Goal: Feedback & Contribution: Submit feedback/report problem

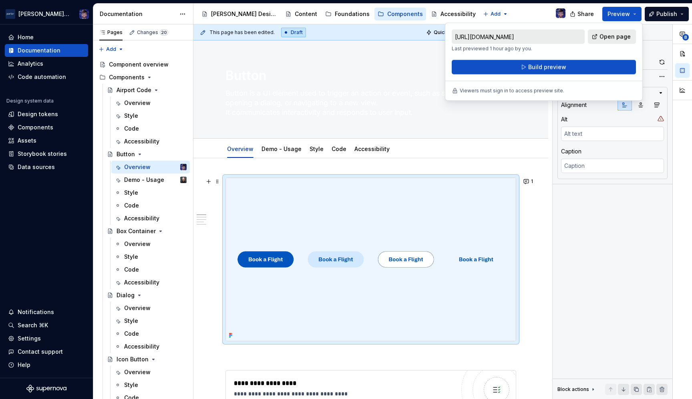
scroll to position [227, 0]
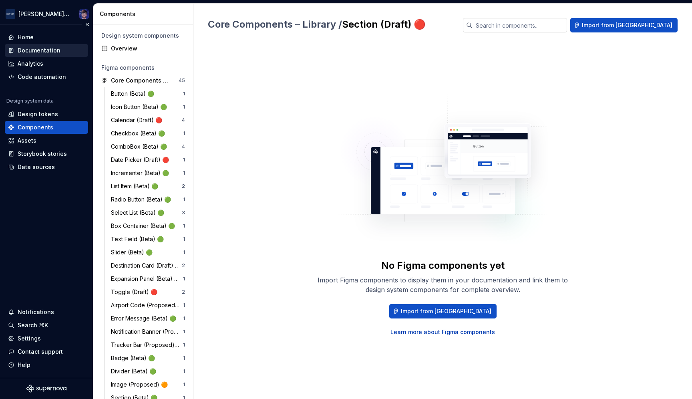
click at [40, 47] on div "Documentation" at bounding box center [39, 50] width 43 height 8
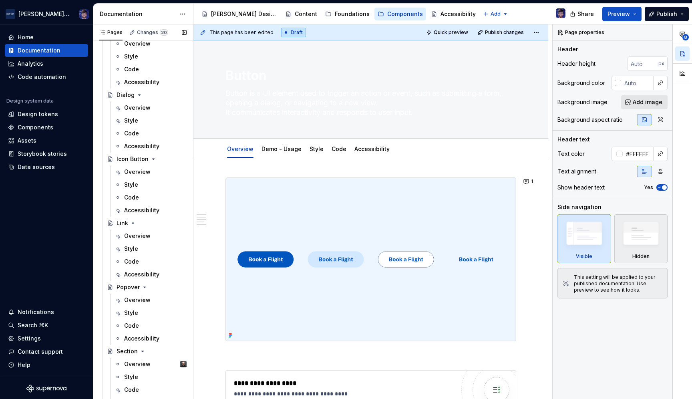
scroll to position [208, 0]
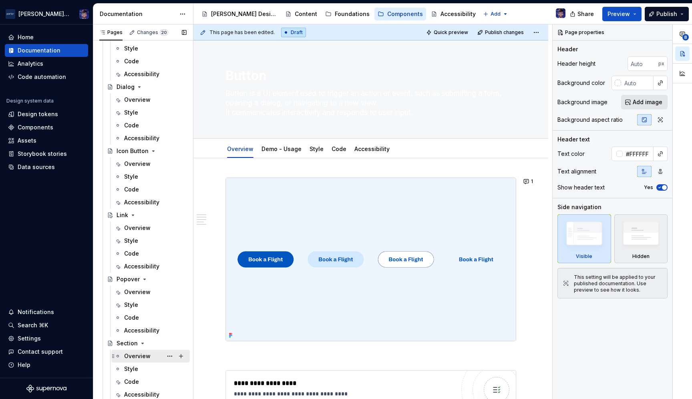
click at [136, 354] on div "Overview" at bounding box center [137, 356] width 26 height 8
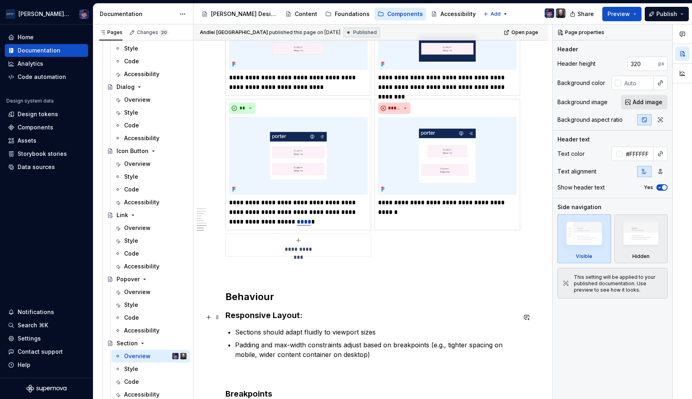
scroll to position [1447, 0]
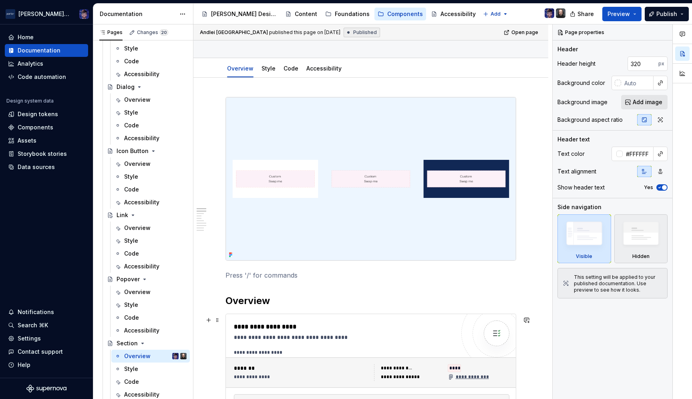
scroll to position [0, 0]
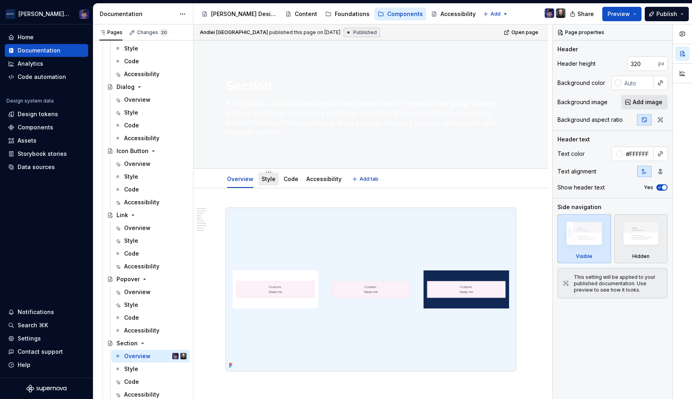
click at [265, 183] on div "Style" at bounding box center [268, 179] width 14 height 10
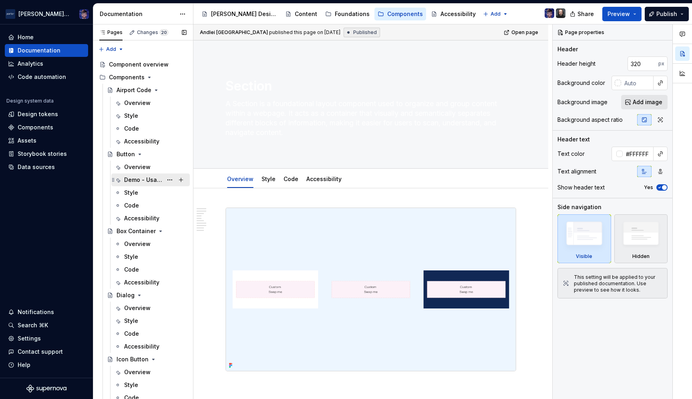
click at [132, 180] on div "Demo - Usage" at bounding box center [143, 180] width 38 height 8
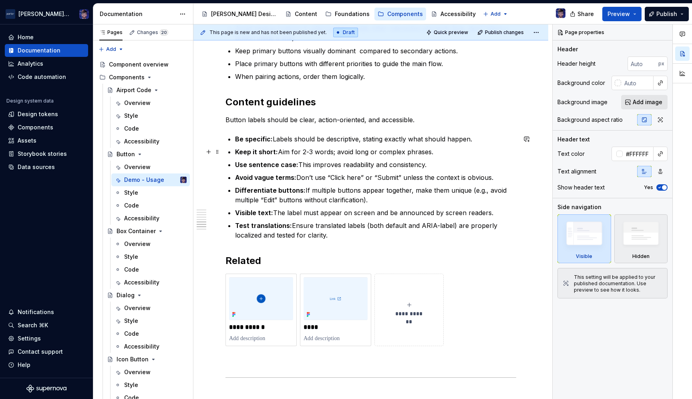
scroll to position [902, 0]
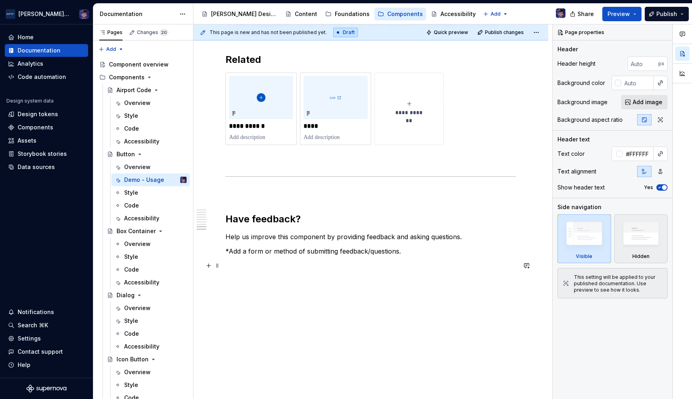
type textarea "*"
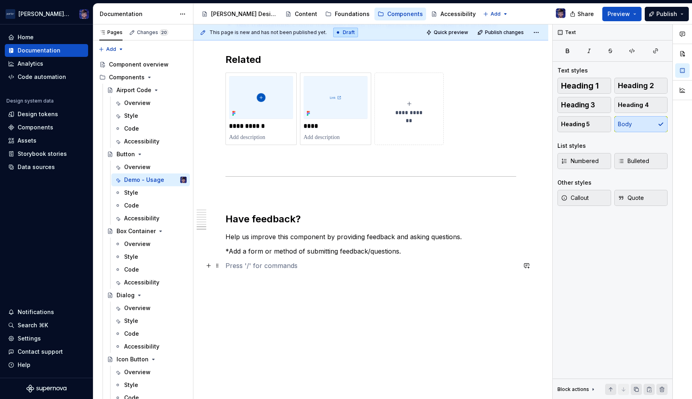
click at [391, 269] on p at bounding box center [370, 266] width 291 height 10
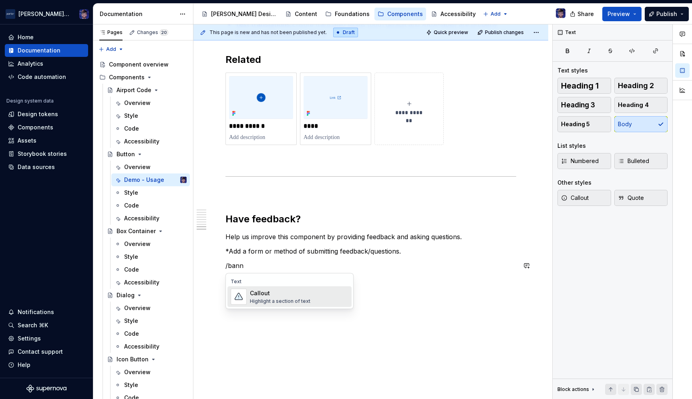
click at [329, 299] on div "Callout Highlight a section of text" at bounding box center [299, 297] width 98 height 16
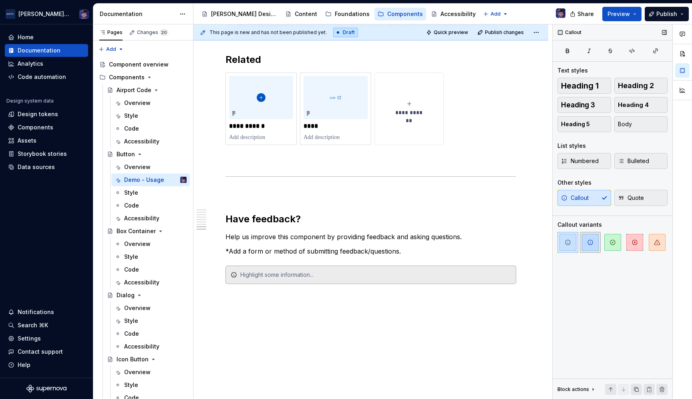
click at [589, 247] on span "button" at bounding box center [590, 242] width 17 height 17
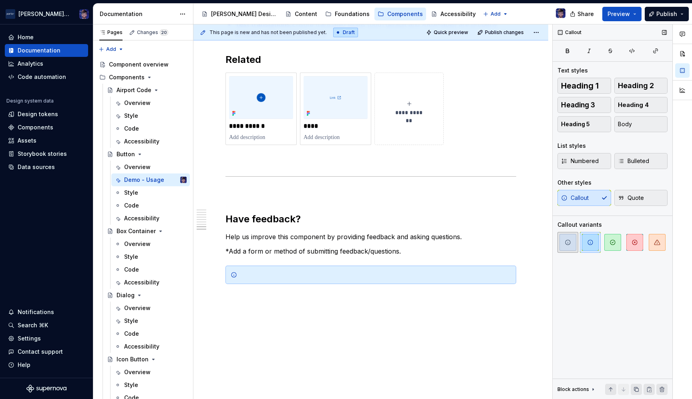
click at [563, 246] on span "button" at bounding box center [567, 242] width 17 height 17
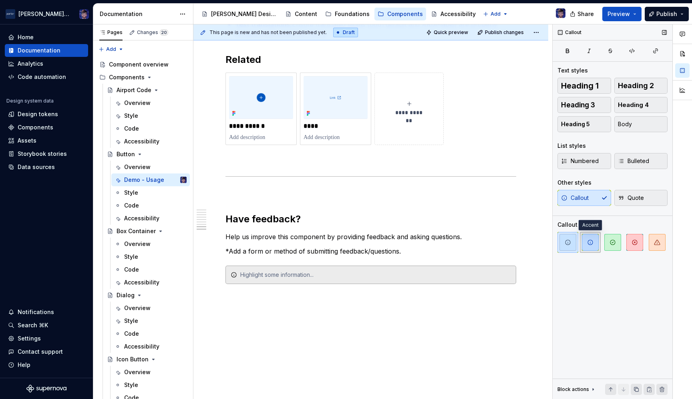
click at [593, 245] on span "button" at bounding box center [590, 242] width 17 height 17
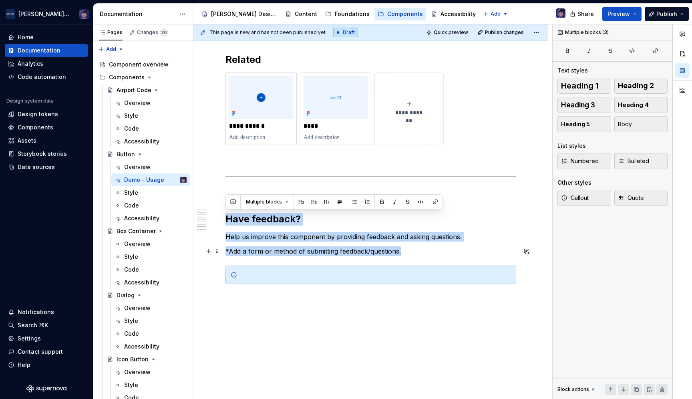
drag, startPoint x: 229, startPoint y: 218, endPoint x: 402, endPoint y: 253, distance: 177.4
copy div "Have feedback? Help us improve this component by providing feedback and asking …"
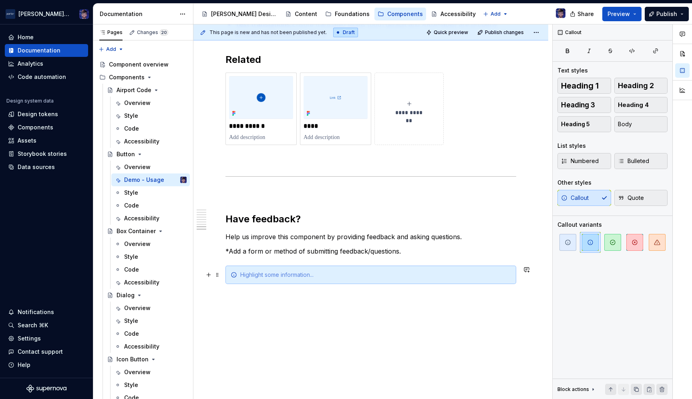
click at [276, 276] on div at bounding box center [375, 275] width 271 height 8
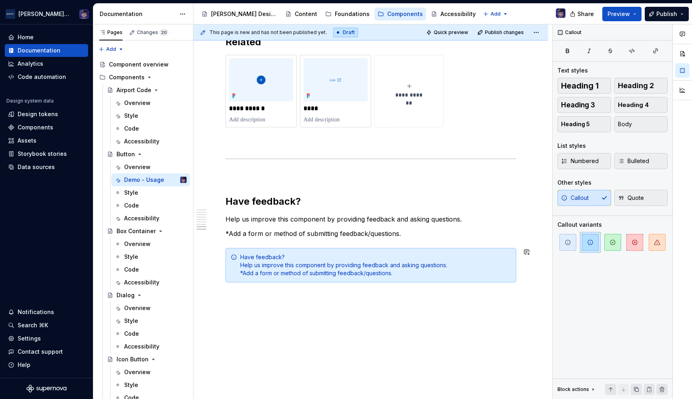
scroll to position [932, 0]
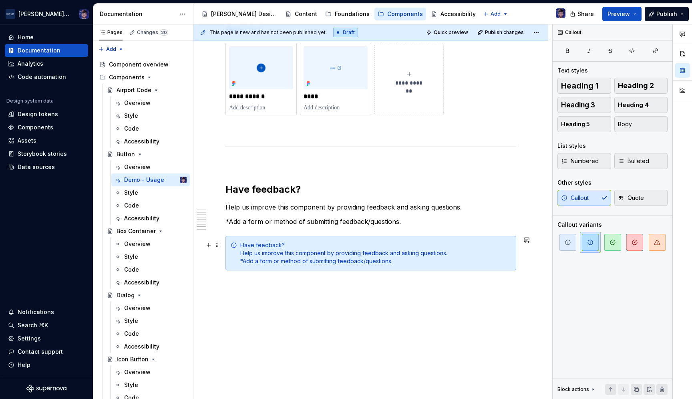
click at [410, 252] on div "Have feedback? Help us improve this component by providing feedback and asking …" at bounding box center [375, 253] width 271 height 24
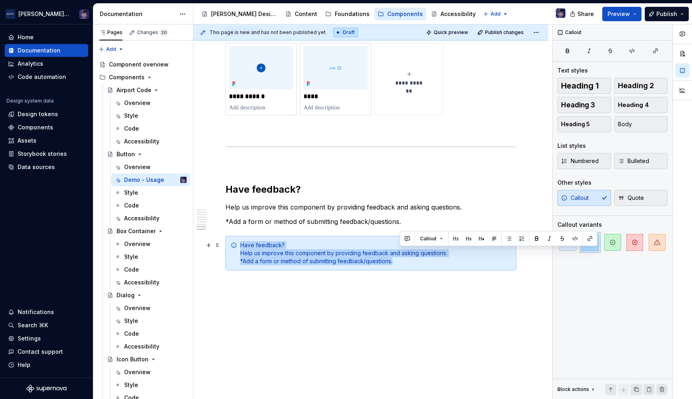
click at [410, 252] on div "Have feedback? Help us improve this component by providing feedback and asking …" at bounding box center [375, 253] width 271 height 24
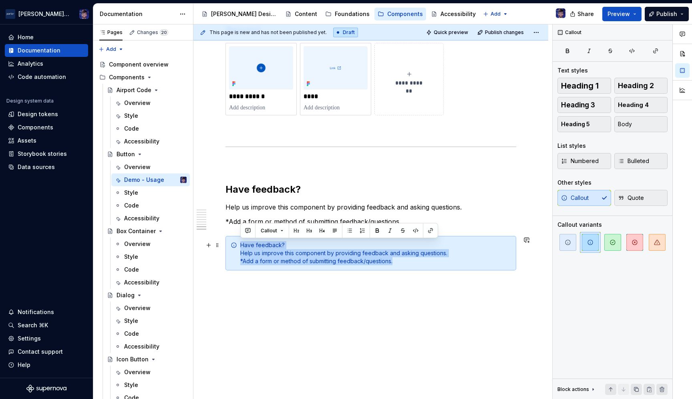
click at [335, 261] on div "Have feedback? Help us improve this component by providing feedback and asking …" at bounding box center [375, 253] width 271 height 24
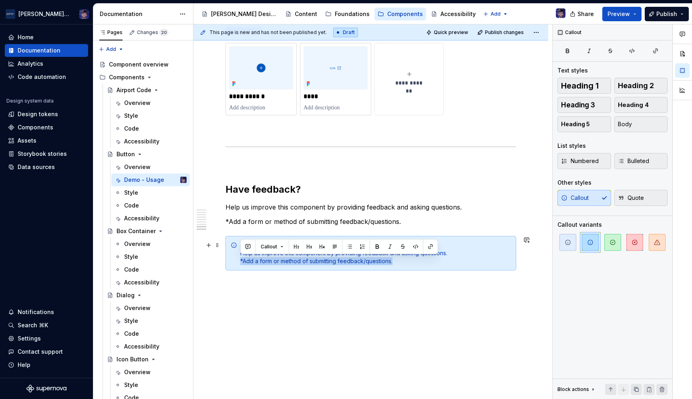
drag, startPoint x: 237, startPoint y: 263, endPoint x: 417, endPoint y: 267, distance: 179.8
click at [417, 267] on div "Have feedback? Help us improve this component by providing feedback and asking …" at bounding box center [370, 253] width 291 height 34
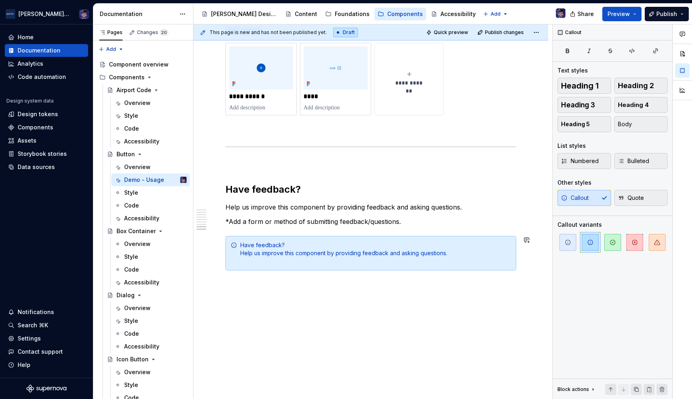
scroll to position [924, 0]
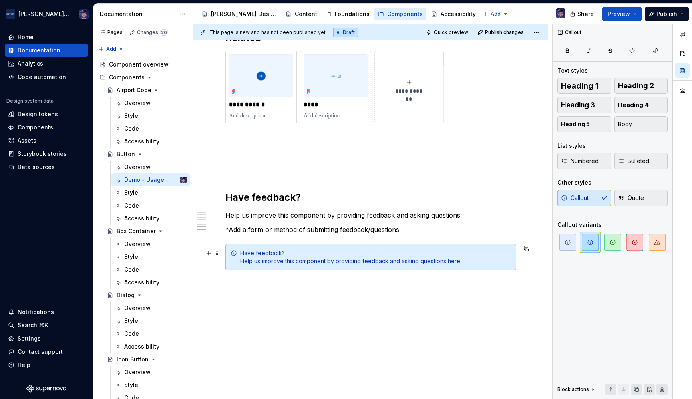
click at [449, 261] on div "Have feedback? Help us improve this component by providing feedback and asking …" at bounding box center [375, 257] width 271 height 16
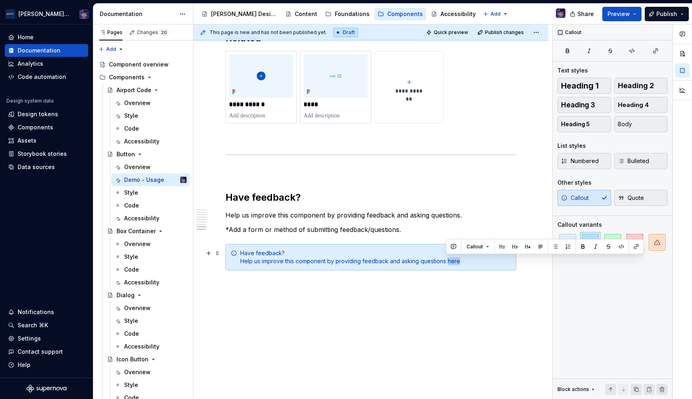
click at [447, 259] on div "Have feedback? Help us improve this component by providing feedback and asking …" at bounding box center [375, 257] width 271 height 16
drag, startPoint x: 467, startPoint y: 263, endPoint x: 485, endPoint y: 263, distance: 18.4
click at [485, 263] on div "Have feedback? Help us improve this component by providing feedback and asking …" at bounding box center [375, 257] width 271 height 16
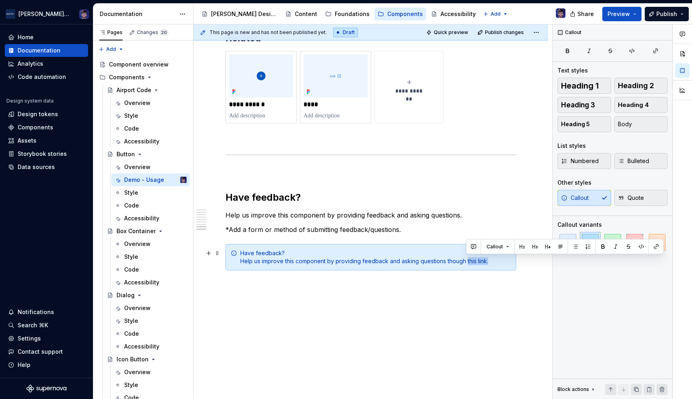
drag, startPoint x: 483, startPoint y: 263, endPoint x: 466, endPoint y: 261, distance: 16.5
click at [466, 261] on div "Have feedback? Help us improve this component by providing feedback and asking …" at bounding box center [375, 257] width 271 height 16
type textarea "*"
click at [654, 247] on button "button" at bounding box center [656, 246] width 11 height 11
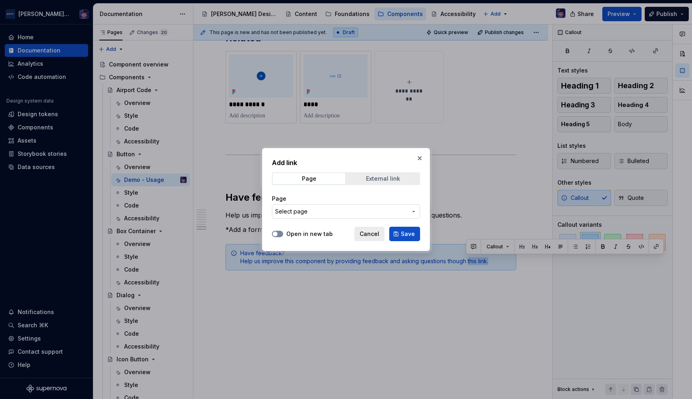
click at [362, 175] on span "External link" at bounding box center [383, 178] width 72 height 11
click at [309, 209] on input "URL" at bounding box center [346, 211] width 148 height 14
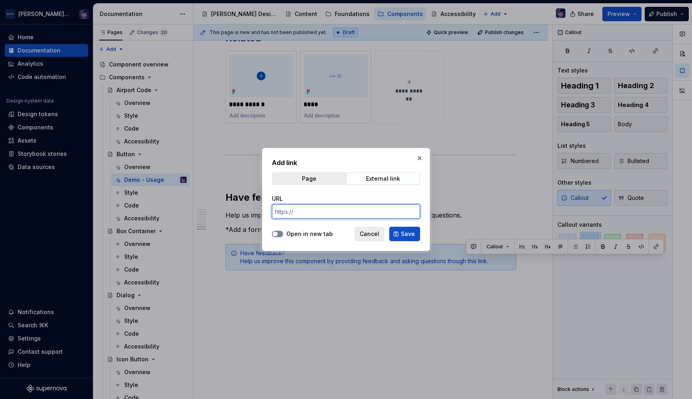
paste input "[URL][DOMAIN_NAME]"
type input "[URL][DOMAIN_NAME]"
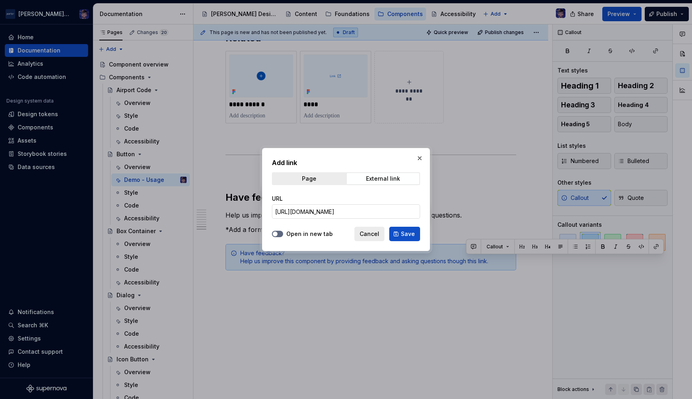
click at [275, 235] on span "button" at bounding box center [275, 233] width 5 height 5
click at [408, 233] on span "Save" at bounding box center [408, 234] width 14 height 8
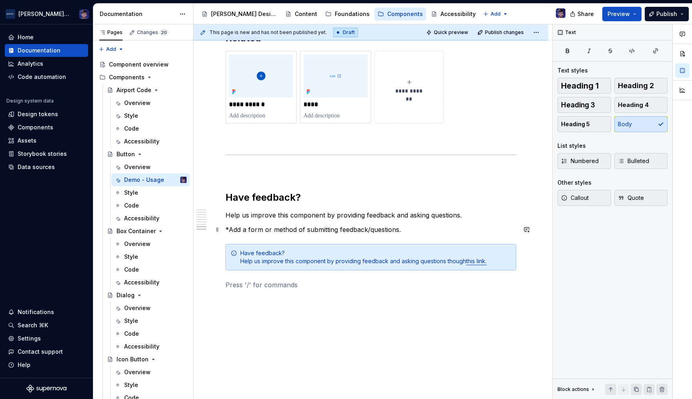
click at [257, 230] on p "*Add a form or method of submitting feedback/questions." at bounding box center [370, 230] width 291 height 10
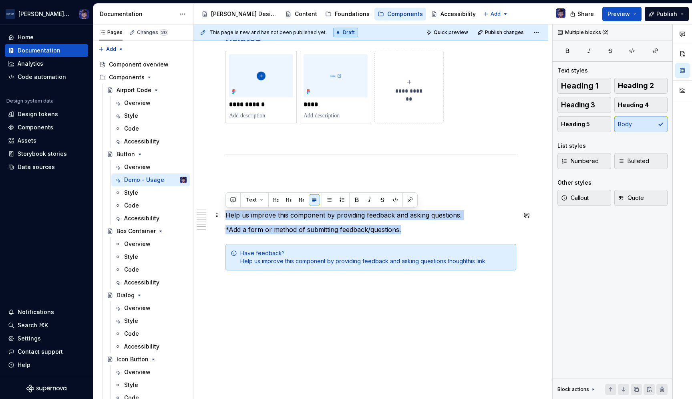
drag, startPoint x: 412, startPoint y: 231, endPoint x: 223, endPoint y: 216, distance: 188.7
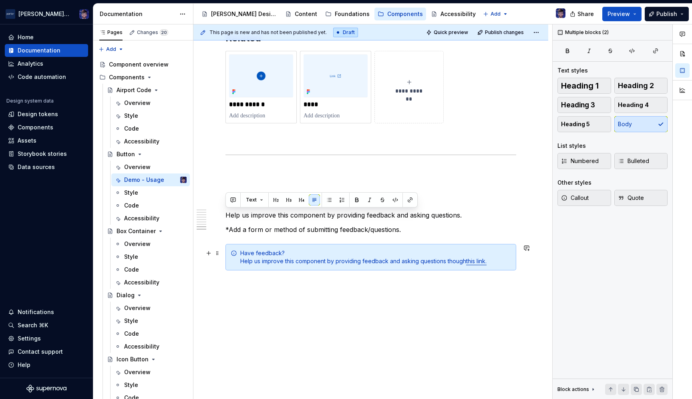
click at [262, 250] on div "Have feedback? Help us improve this component by providing feedback and asking …" at bounding box center [375, 257] width 271 height 16
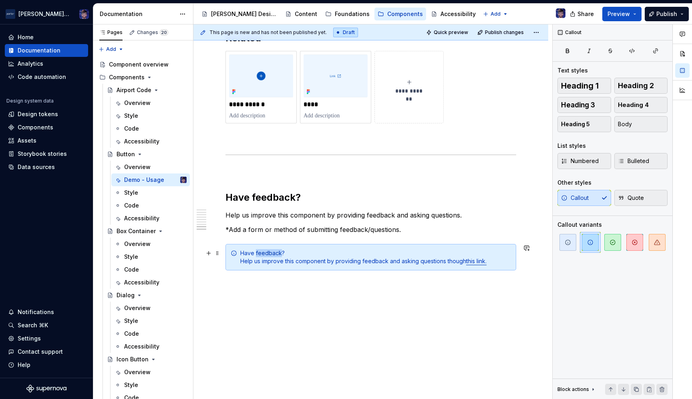
click at [262, 250] on div "Have feedback? Help us improve this component by providing feedback and asking …" at bounding box center [375, 257] width 271 height 16
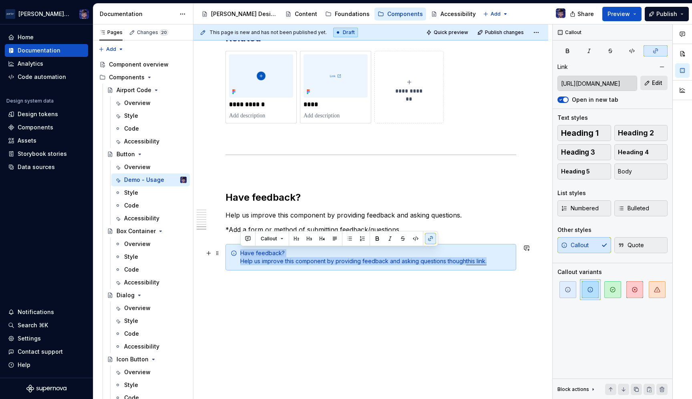
click at [260, 256] on div "Have feedback? Help us improve this component by providing feedback and asking …" at bounding box center [375, 257] width 271 height 16
click at [288, 252] on div "Have feedback? Help us improve this component by providing feedback and asking …" at bounding box center [375, 257] width 271 height 16
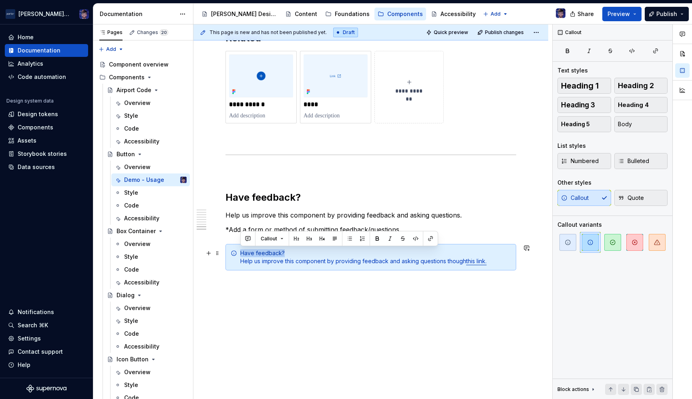
drag, startPoint x: 285, startPoint y: 253, endPoint x: 225, endPoint y: 253, distance: 60.5
click at [225, 253] on div "Have feedback? Help us improve this component by providing feedback and asking …" at bounding box center [370, 257] width 291 height 26
click at [375, 244] on div "Callout" at bounding box center [339, 238] width 198 height 15
click at [375, 241] on button "button" at bounding box center [377, 238] width 11 height 11
click at [224, 284] on div "**********" at bounding box center [372, 211] width 359 height 375
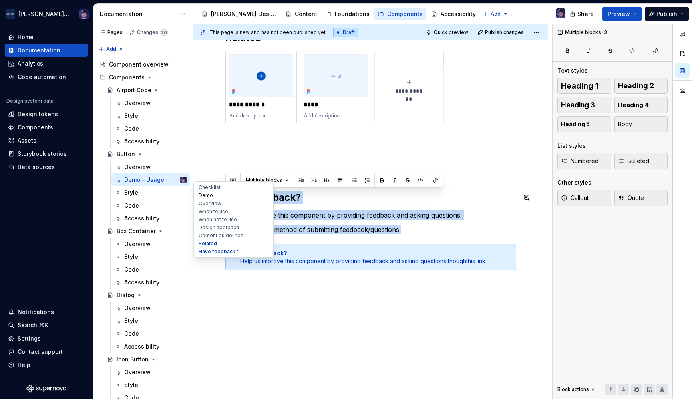
drag, startPoint x: 402, startPoint y: 225, endPoint x: 226, endPoint y: 193, distance: 179.1
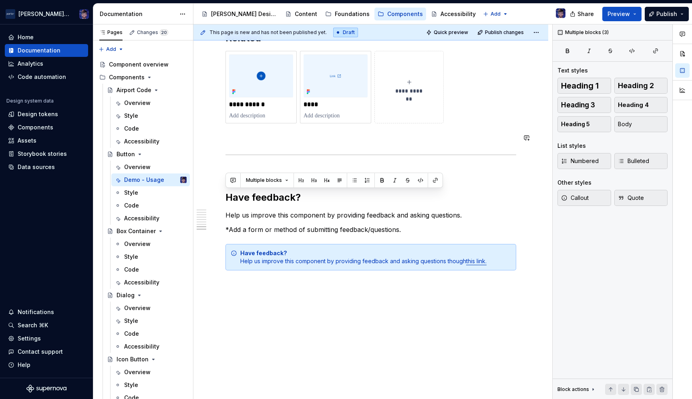
scroll to position [910, 0]
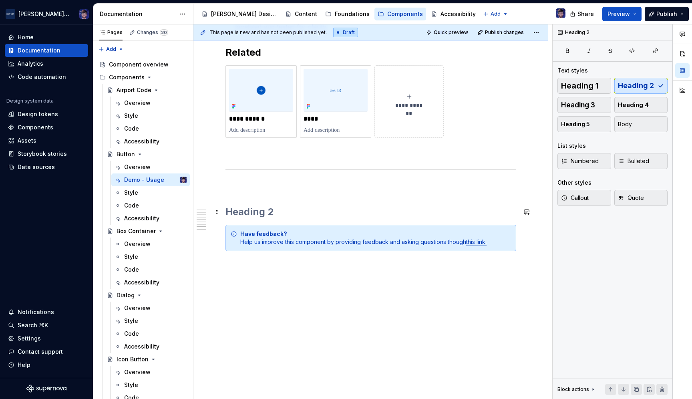
click at [247, 207] on h2 at bounding box center [370, 211] width 291 height 13
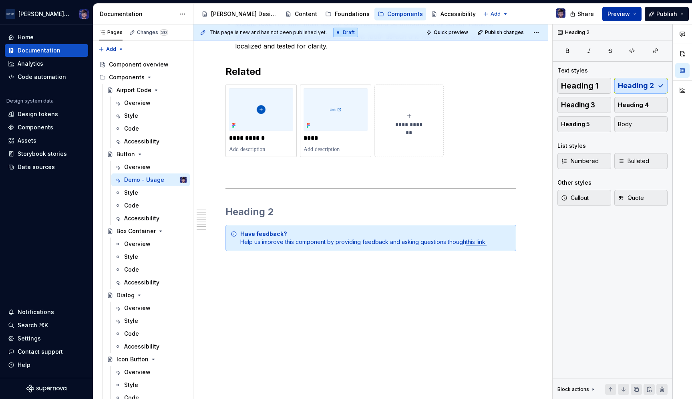
click at [618, 9] on button "Preview" at bounding box center [621, 14] width 39 height 14
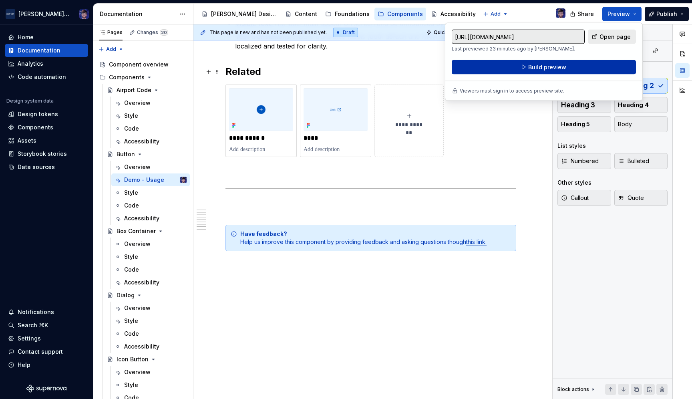
click at [527, 68] on button "Build preview" at bounding box center [544, 67] width 184 height 14
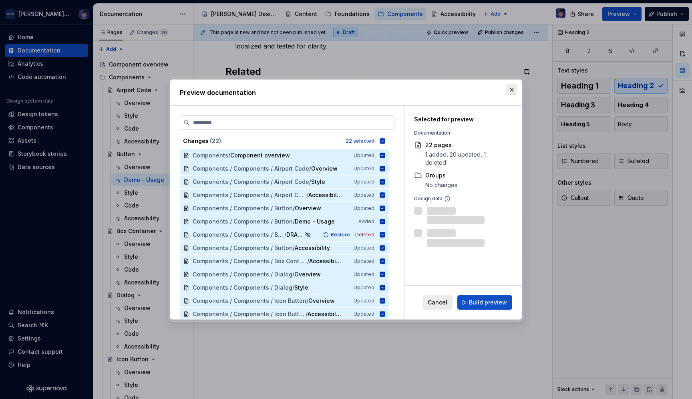
click at [511, 88] on button "button" at bounding box center [511, 89] width 11 height 11
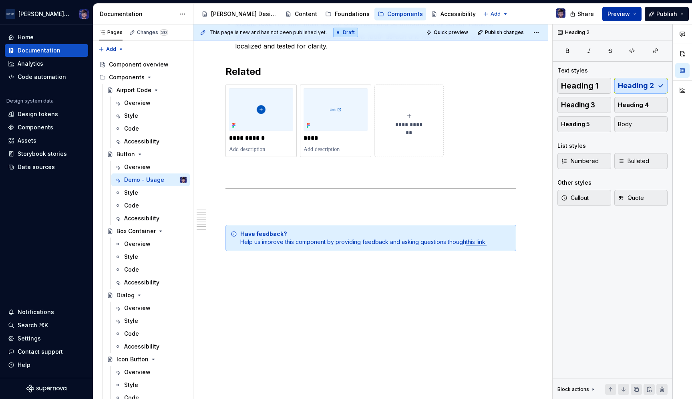
click at [618, 12] on span "Preview" at bounding box center [618, 14] width 22 height 8
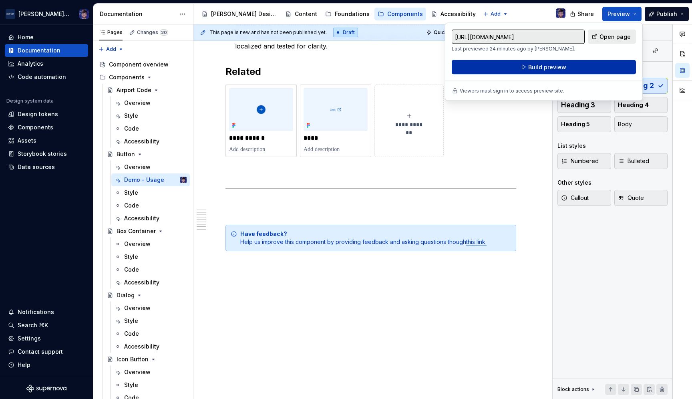
click at [564, 61] on button "Build preview" at bounding box center [544, 67] width 184 height 14
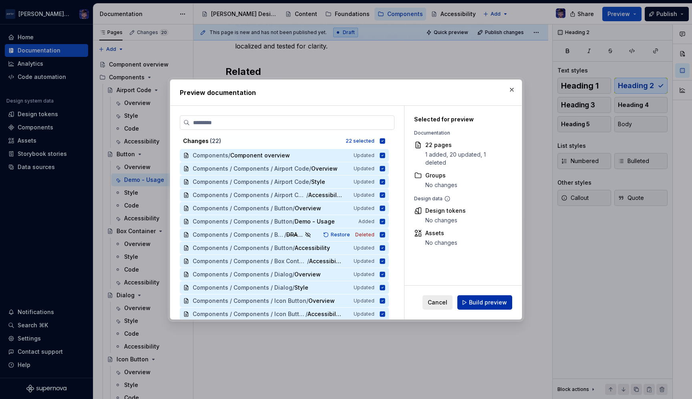
click at [486, 301] on span "Build preview" at bounding box center [488, 302] width 38 height 8
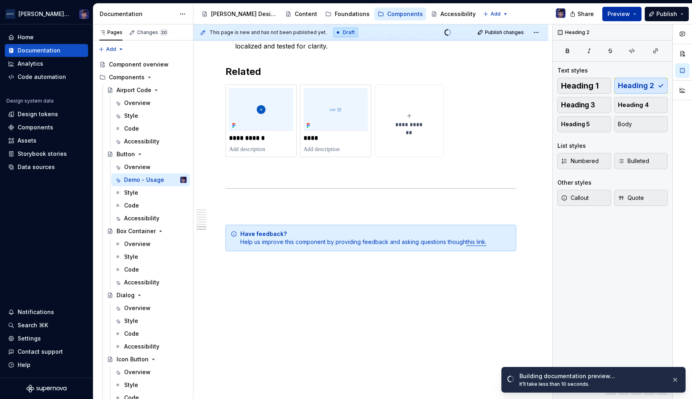
click at [622, 11] on span "Preview" at bounding box center [618, 14] width 22 height 8
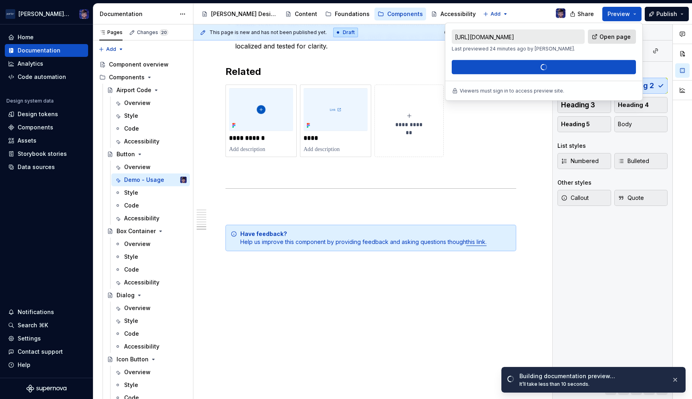
click at [607, 36] on span "Open page" at bounding box center [614, 37] width 31 height 8
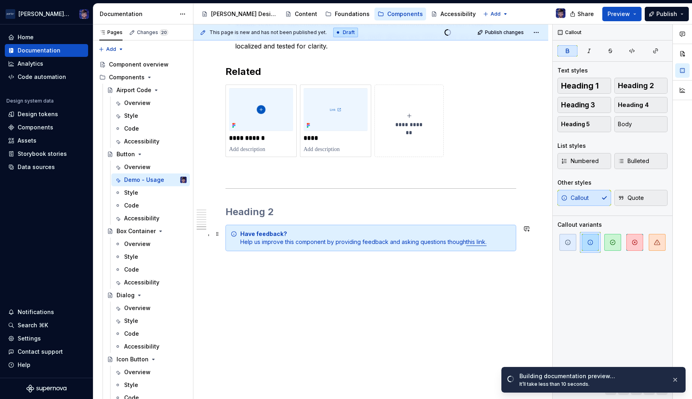
click at [259, 237] on div "Have feedback? Help us improve this component by providing feedback and asking …" at bounding box center [375, 238] width 271 height 16
click at [242, 232] on strong "Have feedback?" at bounding box center [263, 233] width 47 height 7
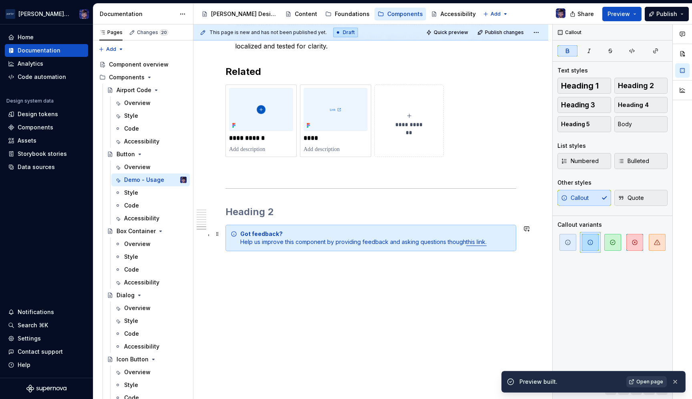
click at [257, 232] on strong "Got feedback?" at bounding box center [261, 233] width 42 height 7
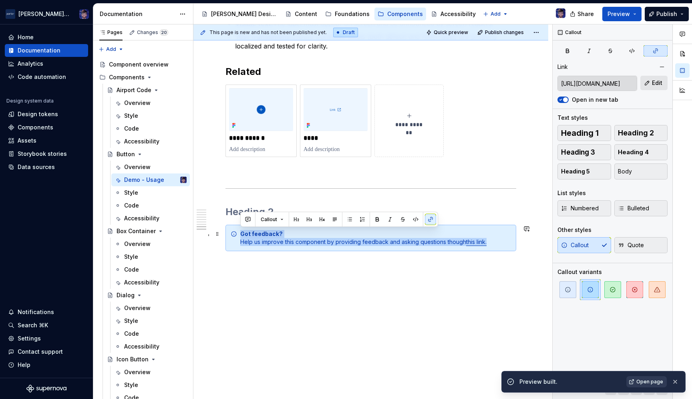
click at [257, 232] on strong "Got feedback?" at bounding box center [261, 233] width 42 height 7
click at [270, 233] on strong "Got feedback?" at bounding box center [261, 233] width 42 height 7
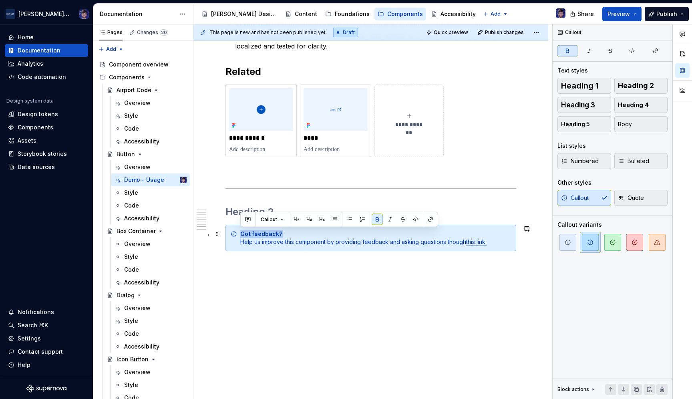
drag, startPoint x: 284, startPoint y: 233, endPoint x: 238, endPoint y: 235, distance: 46.5
click at [238, 235] on div "Got feedback? Help us improve this component by providing feedback and asking q…" at bounding box center [370, 238] width 291 height 26
click at [306, 219] on button "button" at bounding box center [308, 219] width 11 height 11
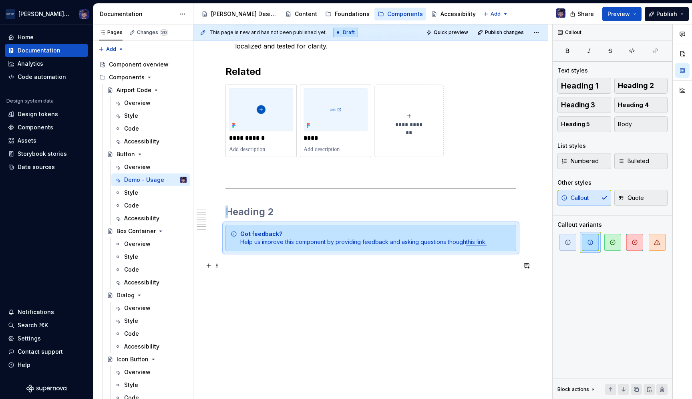
click at [309, 265] on p at bounding box center [370, 266] width 291 height 10
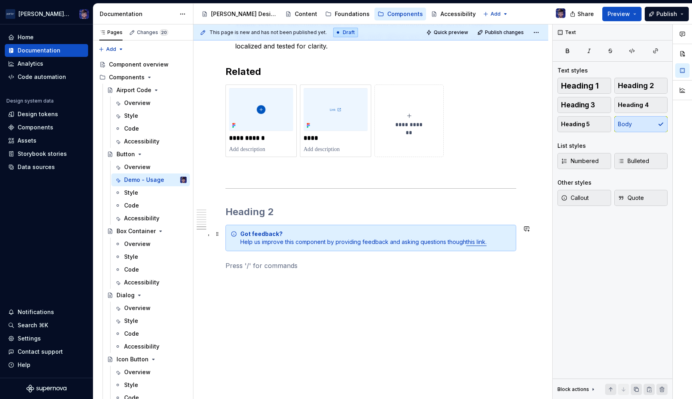
click at [263, 236] on strong "Got feedback?" at bounding box center [261, 233] width 42 height 7
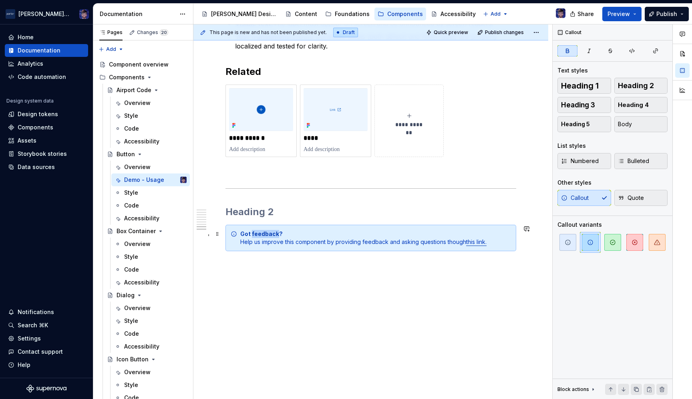
click at [263, 236] on strong "Got feedback?" at bounding box center [261, 233] width 42 height 7
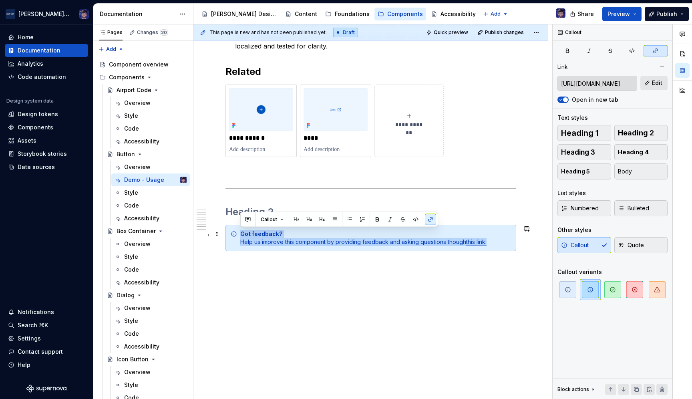
click at [269, 234] on strong "Got feedback?" at bounding box center [261, 233] width 42 height 7
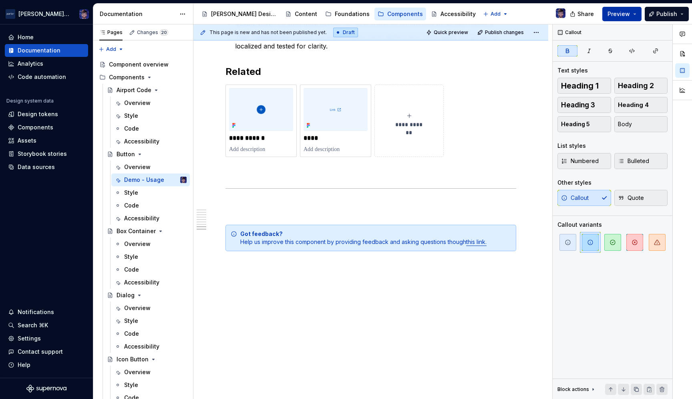
click at [610, 18] on button "Preview" at bounding box center [621, 14] width 39 height 14
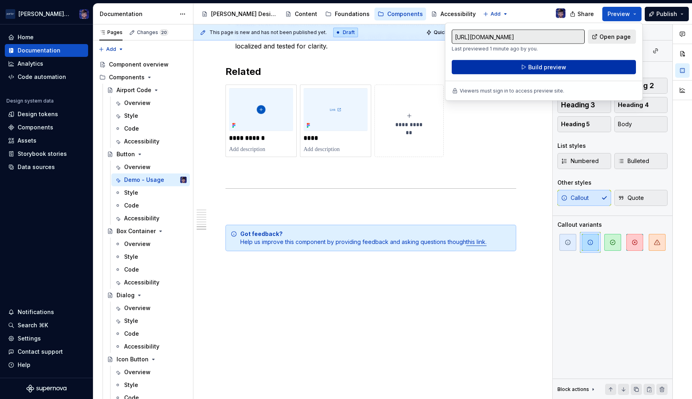
click at [519, 64] on button "Build preview" at bounding box center [544, 67] width 184 height 14
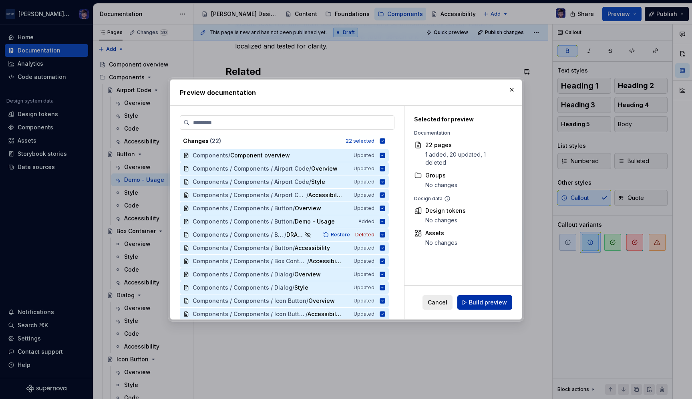
click at [469, 299] on button "Build preview" at bounding box center [484, 302] width 55 height 14
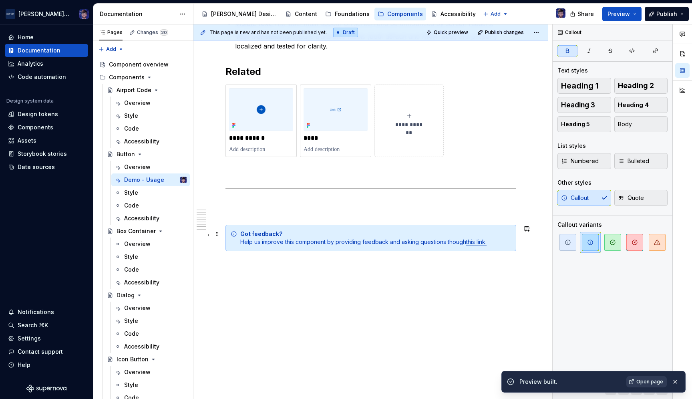
click at [354, 229] on div "Got feedback? Help us improve this component by providing feedback and asking q…" at bounding box center [370, 238] width 291 height 26
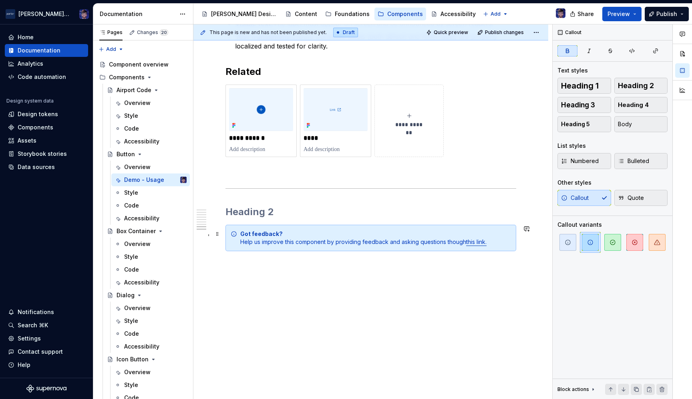
click at [450, 242] on div "Got feedback? Help us improve this component by providing feedback and asking q…" at bounding box center [375, 238] width 271 height 16
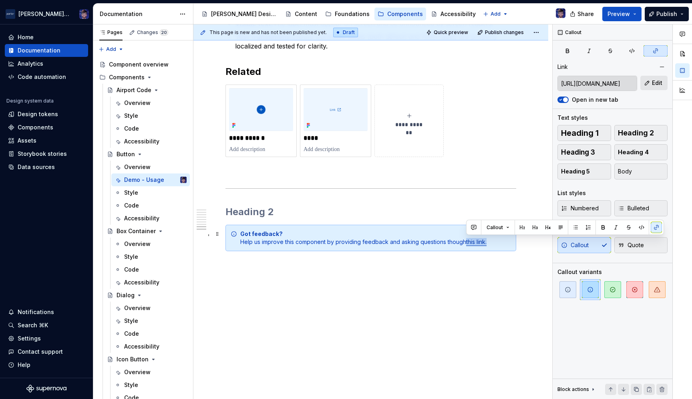
drag, startPoint x: 466, startPoint y: 242, endPoint x: 490, endPoint y: 242, distance: 24.0
click at [490, 242] on div "Got feedback? Help us improve this component by providing feedback and asking q…" at bounding box center [375, 238] width 271 height 16
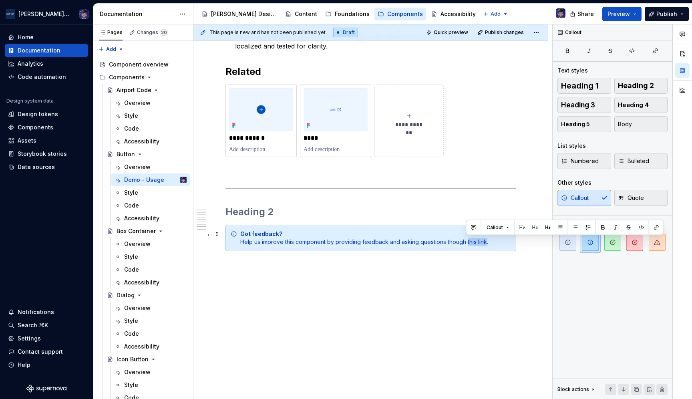
drag, startPoint x: 466, startPoint y: 242, endPoint x: 486, endPoint y: 244, distance: 19.4
click at [486, 244] on div "Got feedback? Help us improve this component by providing feedback and asking q…" at bounding box center [375, 238] width 271 height 16
type textarea "*"
click at [656, 227] on button "button" at bounding box center [656, 227] width 11 height 11
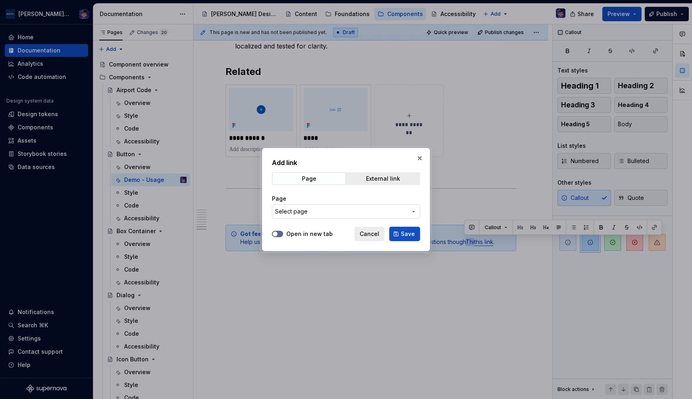
click at [276, 237] on button "Open in new tab" at bounding box center [277, 234] width 11 height 6
click at [365, 181] on span "External link" at bounding box center [383, 178] width 72 height 11
click at [308, 210] on input "URL" at bounding box center [346, 211] width 148 height 14
click at [274, 235] on span "button" at bounding box center [275, 233] width 5 height 5
click at [290, 217] on input "URL" at bounding box center [346, 211] width 148 height 14
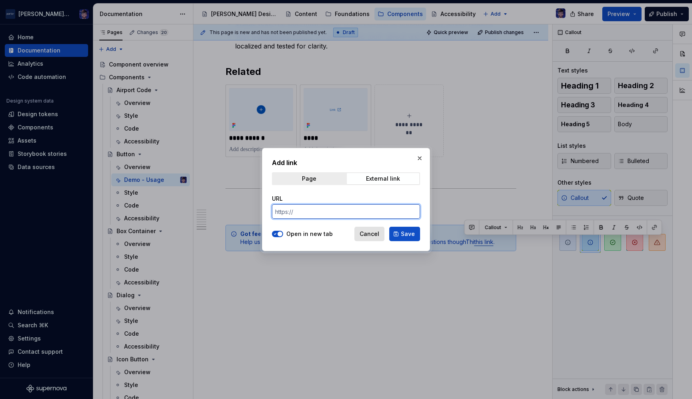
paste input "[URL][DOMAIN_NAME]"
type input "[URL][DOMAIN_NAME]"
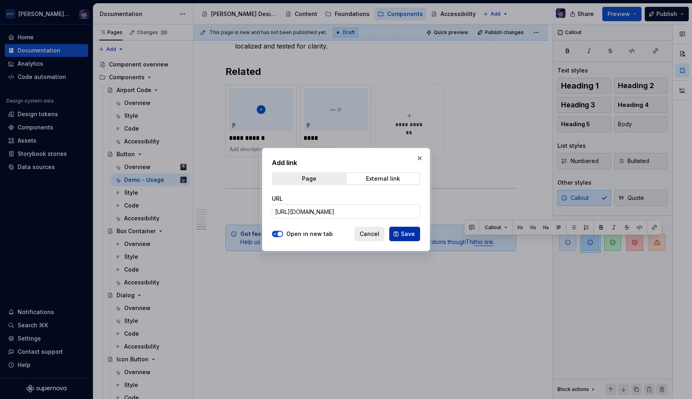
click at [406, 229] on button "Save" at bounding box center [404, 234] width 31 height 14
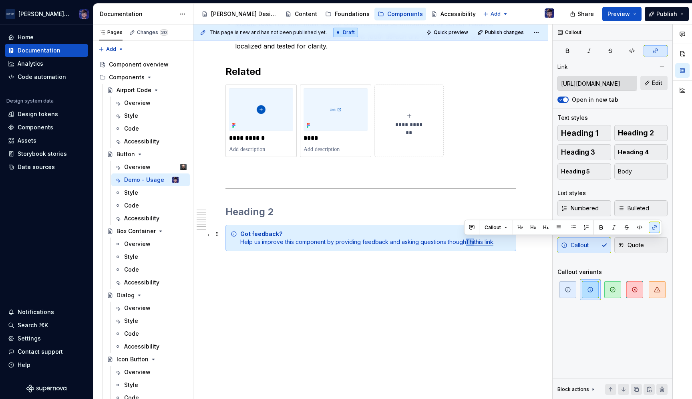
click at [466, 238] on link "Thithis link" at bounding box center [480, 241] width 28 height 7
drag, startPoint x: 465, startPoint y: 240, endPoint x: 494, endPoint y: 240, distance: 28.4
click at [494, 240] on div "Got feedback? Help us improve this component by providing feedback and asking q…" at bounding box center [375, 238] width 271 height 16
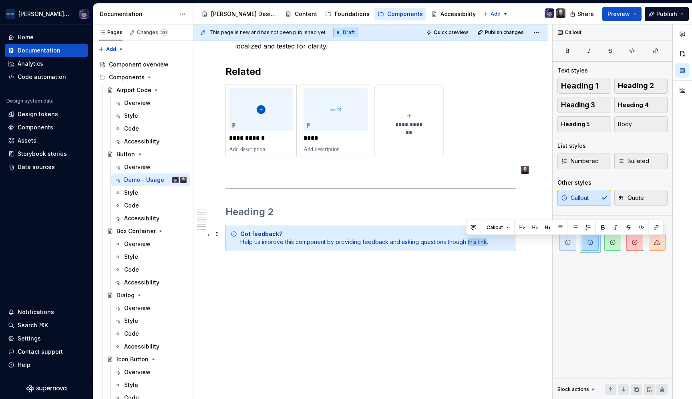
scroll to position [856, 0]
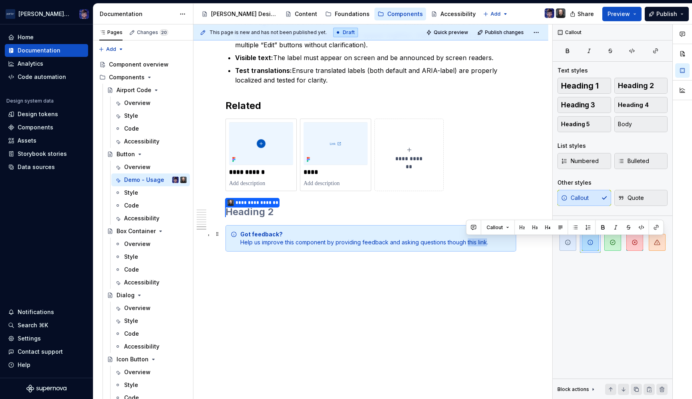
drag, startPoint x: 466, startPoint y: 239, endPoint x: 485, endPoint y: 240, distance: 18.8
click at [485, 240] on div "Got feedback? Help us improve this component by providing feedback and asking q…" at bounding box center [375, 238] width 271 height 16
click at [654, 225] on button "button" at bounding box center [656, 227] width 11 height 11
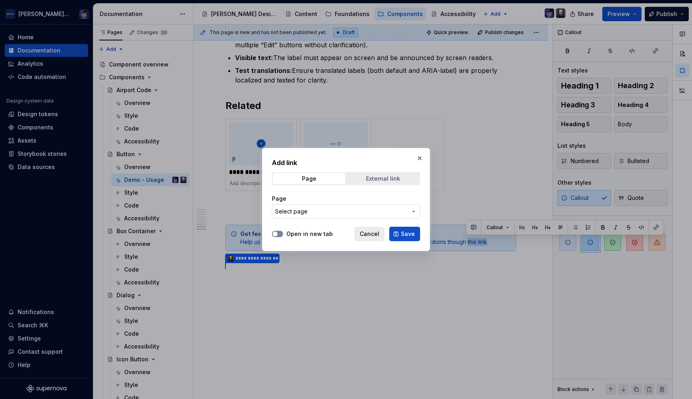
click at [358, 180] on span "External link" at bounding box center [383, 178] width 72 height 11
click at [279, 233] on button "Open in new tab" at bounding box center [277, 234] width 11 height 6
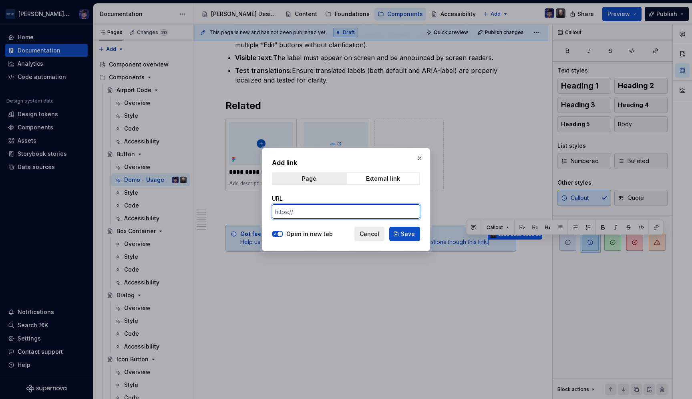
click at [304, 212] on input "URL" at bounding box center [346, 211] width 148 height 14
paste input "[URL][DOMAIN_NAME]"
type input "[URL][DOMAIN_NAME]"
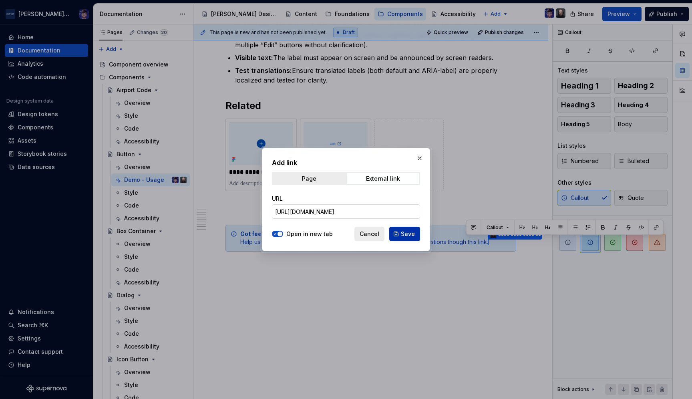
click at [402, 233] on span "Save" at bounding box center [408, 234] width 14 height 8
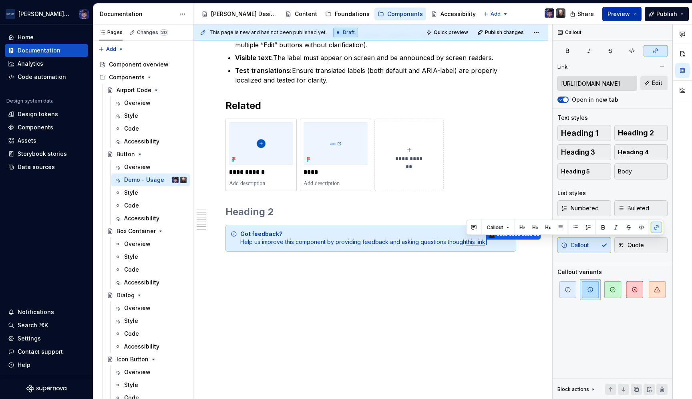
click at [626, 12] on span "Preview" at bounding box center [618, 14] width 22 height 8
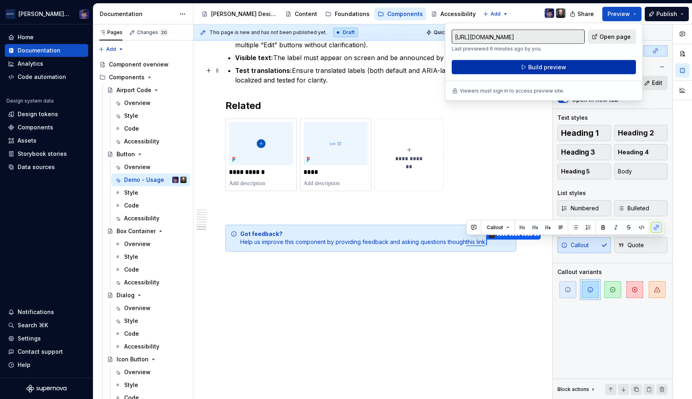
click at [536, 66] on span "Build preview" at bounding box center [547, 67] width 38 height 8
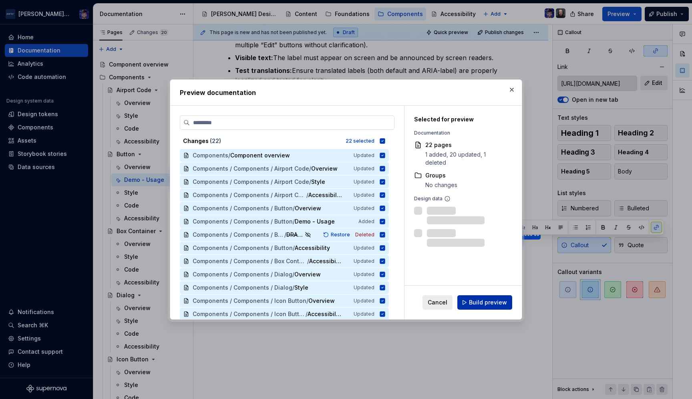
click at [475, 303] on span "Build preview" at bounding box center [488, 302] width 38 height 8
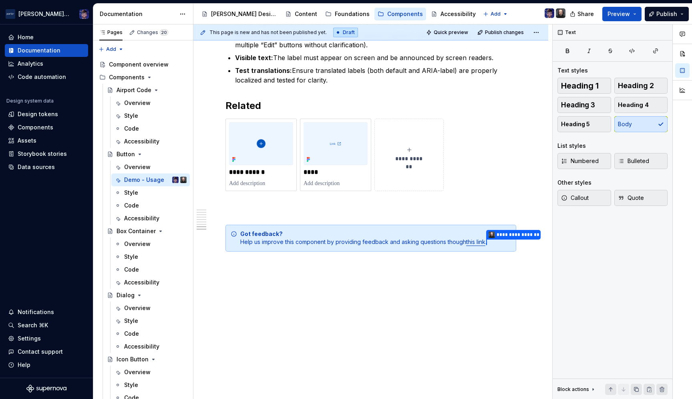
type textarea "*"
